Goal: Information Seeking & Learning: Learn about a topic

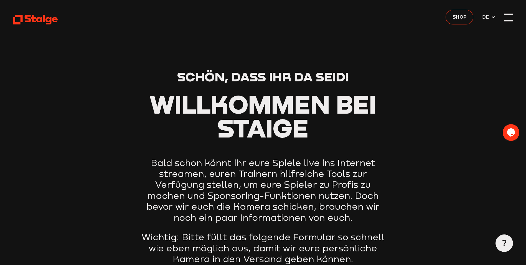
click at [508, 16] on div at bounding box center [509, 17] width 9 height 9
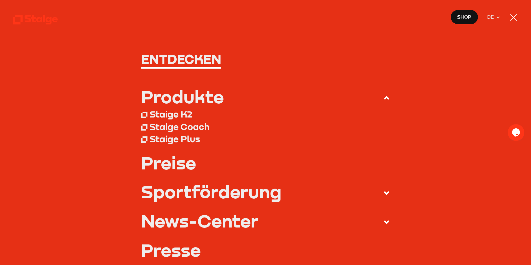
click at [182, 58] on h1 "Entdecken" at bounding box center [265, 58] width 249 height 13
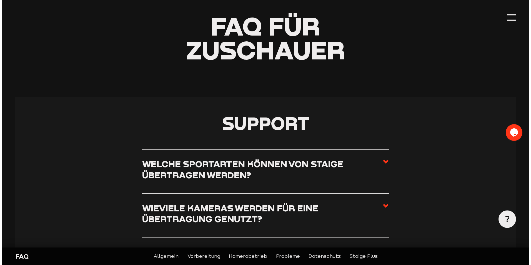
scroll to position [92, 0]
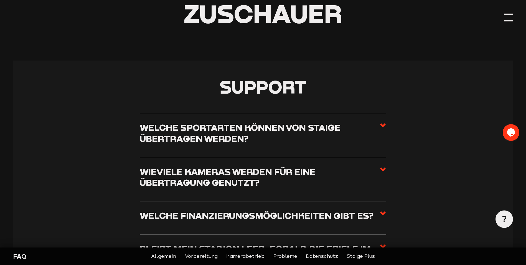
click at [509, 16] on div at bounding box center [509, 17] width 9 height 9
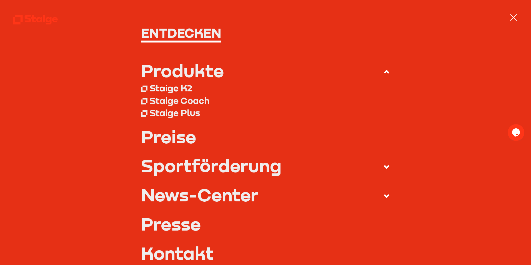
scroll to position [0, 0]
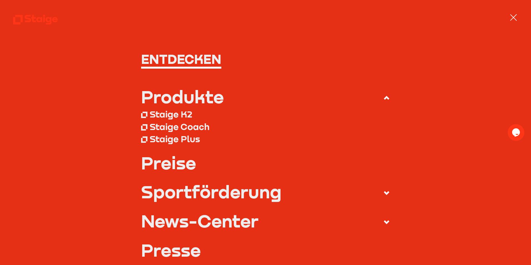
click at [211, 63] on h1 "Entdecken" at bounding box center [265, 58] width 249 height 13
click at [28, 20] on icon at bounding box center [35, 19] width 45 height 11
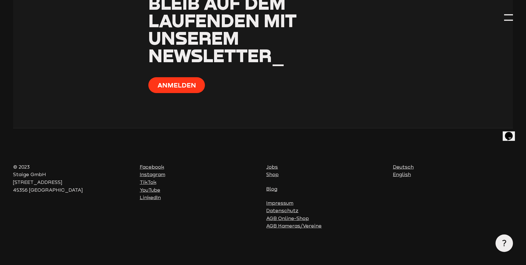
scroll to position [2060, 0]
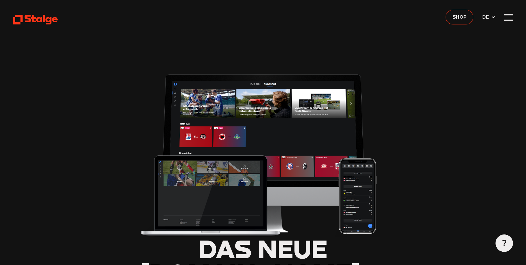
type input "0.8"
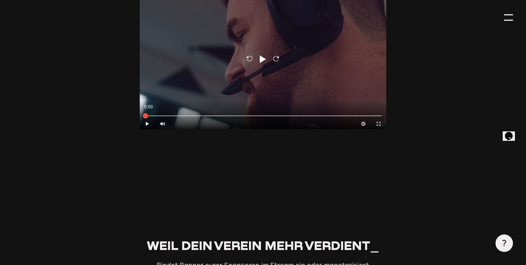
scroll to position [1774, 0]
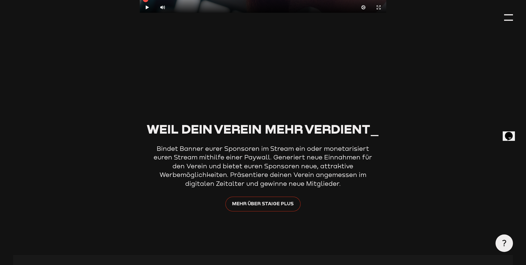
click at [278, 200] on span "Mehr über Staige Plus" at bounding box center [263, 204] width 62 height 8
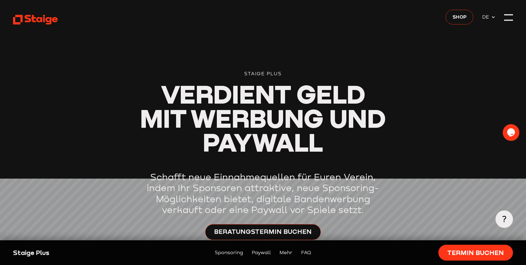
click at [505, 220] on icon at bounding box center [504, 219] width 7 height 7
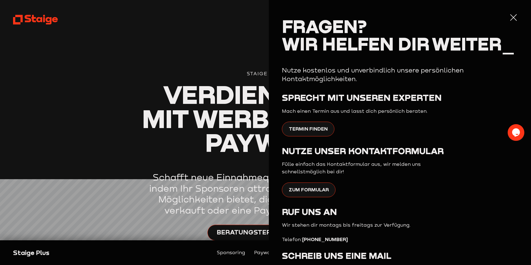
click at [509, 17] on div at bounding box center [513, 17] width 9 height 9
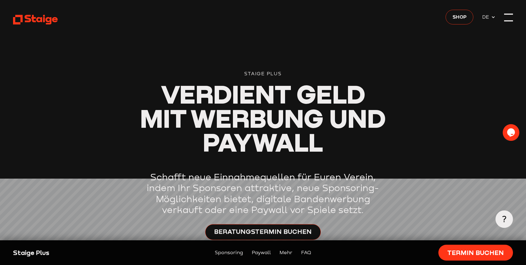
click at [513, 18] on div at bounding box center [509, 17] width 9 height 9
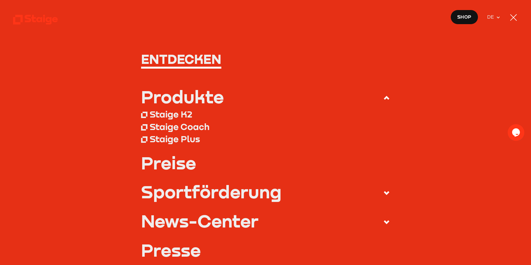
click at [180, 116] on div "Staige K2" at bounding box center [171, 114] width 42 height 11
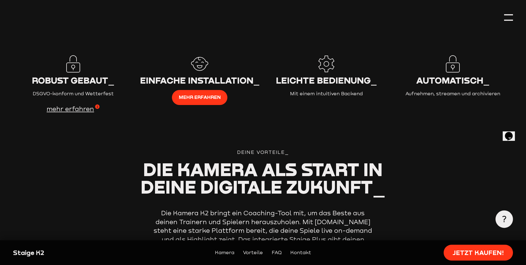
scroll to position [833, 0]
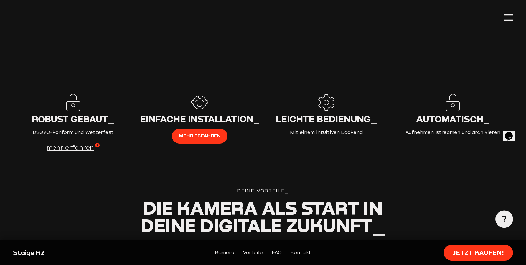
click at [314, 129] on p "Mit einem intuitiven Backend" at bounding box center [326, 133] width 120 height 8
click at [322, 113] on span "Leichte Bedienung_" at bounding box center [326, 118] width 101 height 11
click at [327, 97] on icon at bounding box center [327, 103] width 18 height 18
click at [84, 143] on span "mehr erfahren" at bounding box center [73, 147] width 53 height 9
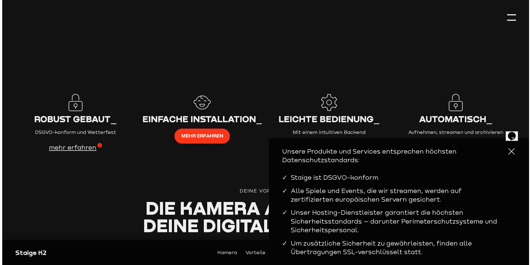
scroll to position [835, 0]
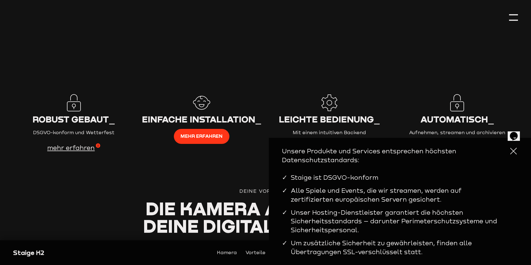
click at [511, 154] on div at bounding box center [513, 151] width 9 height 9
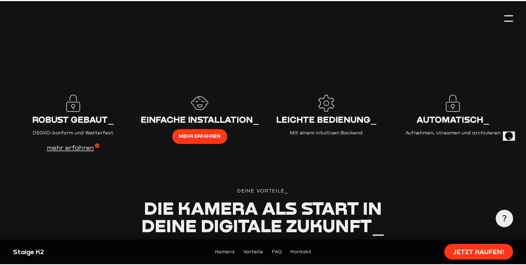
scroll to position [833, 0]
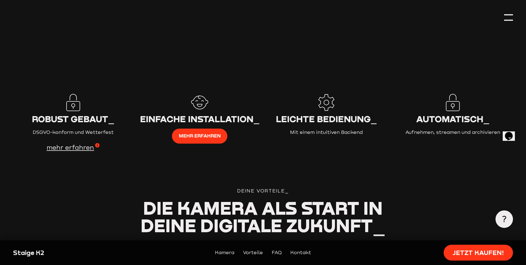
click at [458, 117] on div "Automatisch_ Aufnehmen, streamen und archivieren" at bounding box center [453, 115] width 120 height 43
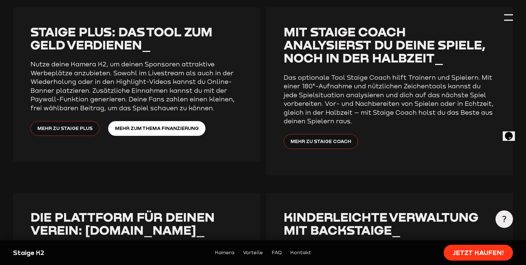
scroll to position [1388, 0]
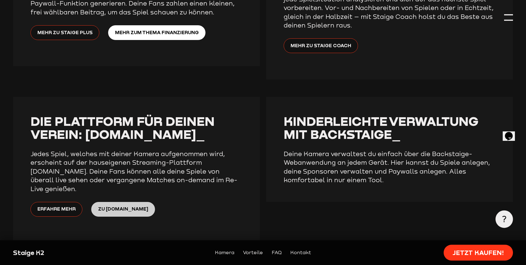
drag, startPoint x: 92, startPoint y: 187, endPoint x: 99, endPoint y: 188, distance: 7.0
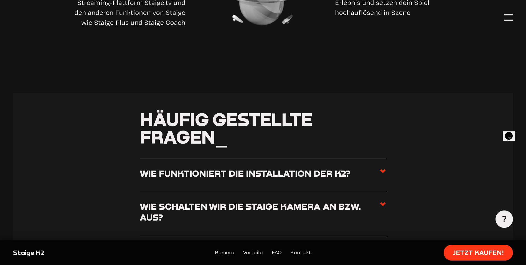
scroll to position [2035, 0]
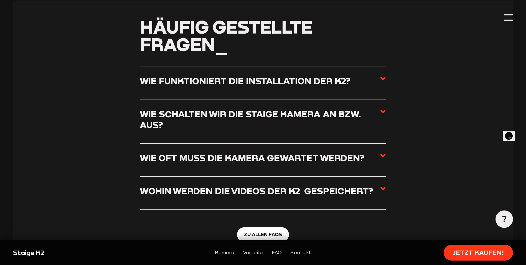
click at [379, 177] on li "Wohin werden die Videos der K2  gespeichert? Die Kamera streamt eure Spiele aut…" at bounding box center [263, 193] width 247 height 33
click at [381, 187] on use at bounding box center [384, 189] width 6 height 4
click at [0, 0] on input "Wohin werden die Videos der K2  gespeichert?" at bounding box center [0, 0] width 0 height 0
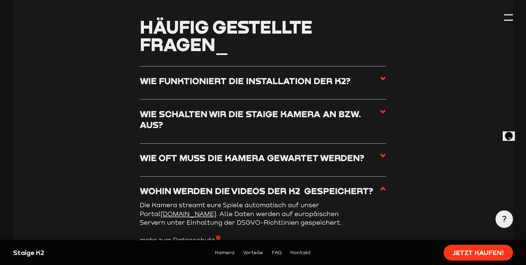
scroll to position [2128, 0]
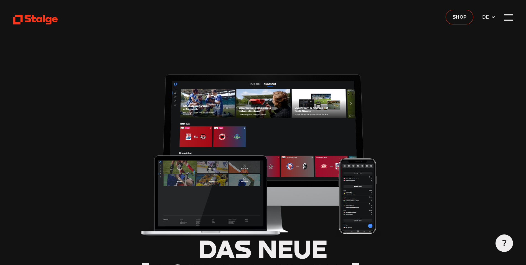
type input "0.8"
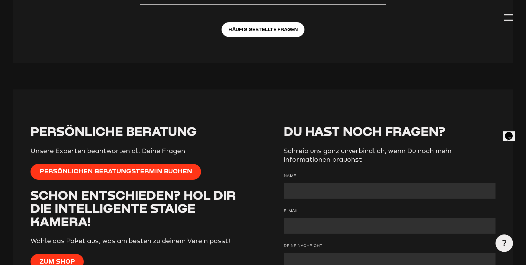
scroll to position [2220, 0]
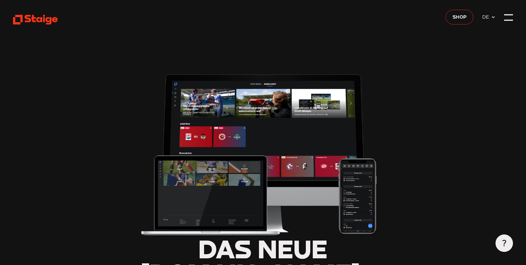
type input "0.8"
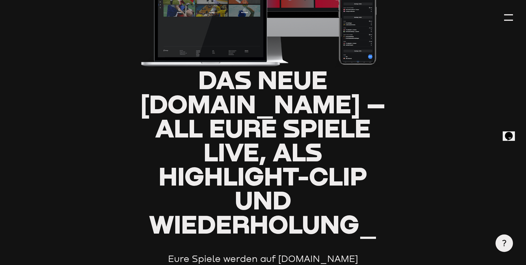
scroll to position [185, 0]
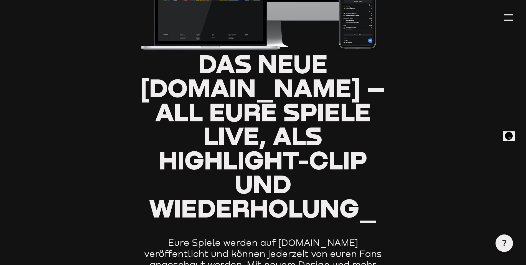
click at [511, 132] on icon "Chat widget" at bounding box center [509, 136] width 8 height 8
click at [463, 186] on header "Das neue [DOMAIN_NAME] – all eure Spiele live, als Highlight-Clip und Wiederhol…" at bounding box center [263, 109] width 500 height 589
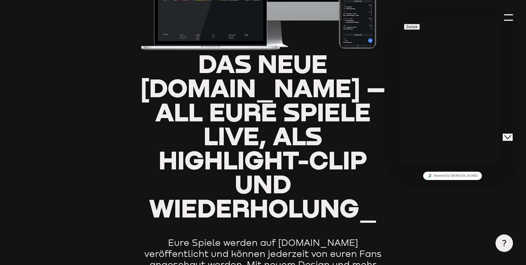
click at [502, 243] on icon at bounding box center [504, 243] width 7 height 7
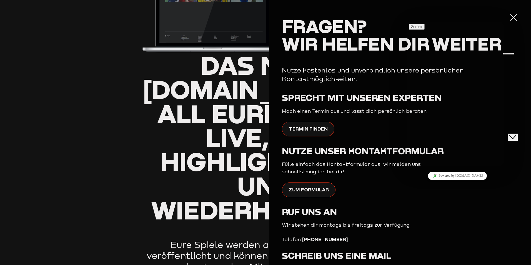
click at [509, 18] on div at bounding box center [513, 17] width 9 height 9
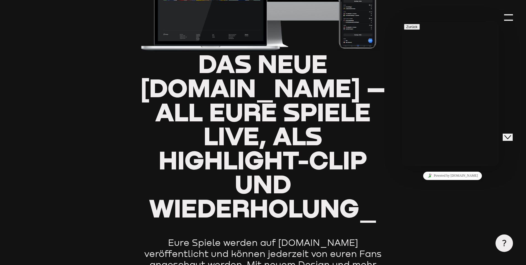
click at [512, 134] on icon "Close Chat This icon closes the chat window." at bounding box center [508, 137] width 7 height 7
click at [507, 242] on icon at bounding box center [504, 243] width 7 height 7
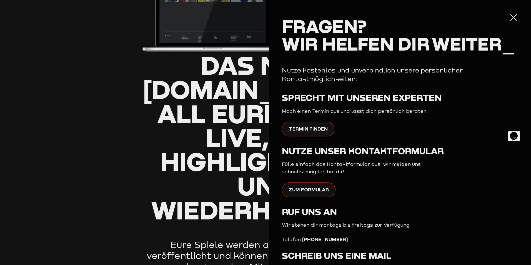
click at [81, 88] on header "Das neue [DOMAIN_NAME] – all eure Spiele live, als Highlight-Clip und Wiederhol…" at bounding box center [265, 110] width 504 height 591
click at [82, 77] on header "Das neue [DOMAIN_NAME] – all eure Spiele live, als Highlight-Clip und Wiederhol…" at bounding box center [265, 110] width 504 height 591
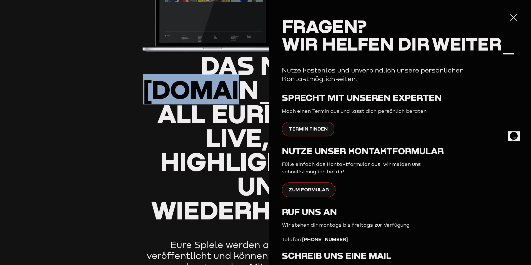
click at [83, 77] on header "Das neue [DOMAIN_NAME] – all eure Spiele live, als Highlight-Clip und Wiederhol…" at bounding box center [265, 110] width 504 height 591
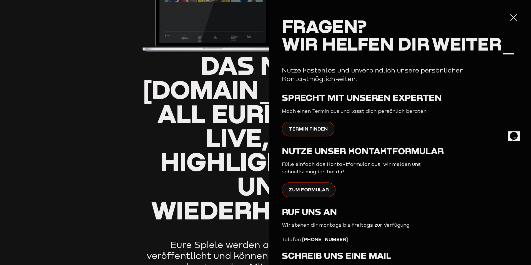
click at [509, 16] on div at bounding box center [513, 17] width 9 height 9
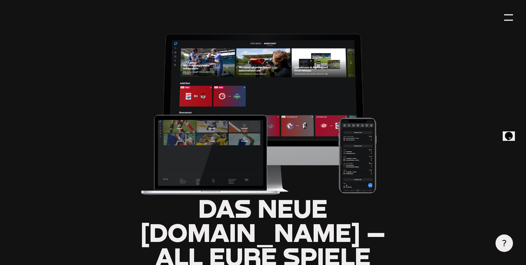
scroll to position [0, 0]
